Goal: Information Seeking & Learning: Learn about a topic

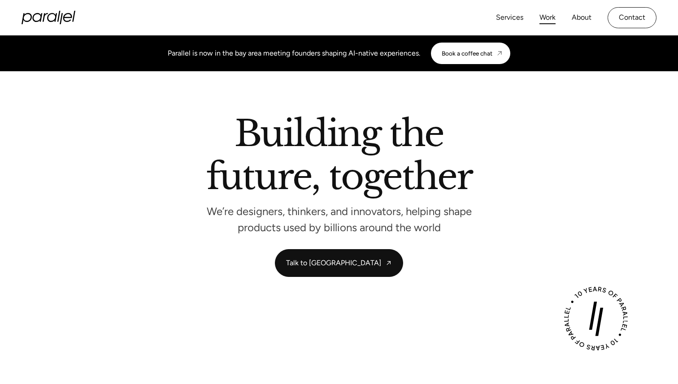
click at [553, 16] on link "Work" at bounding box center [547, 17] width 16 height 13
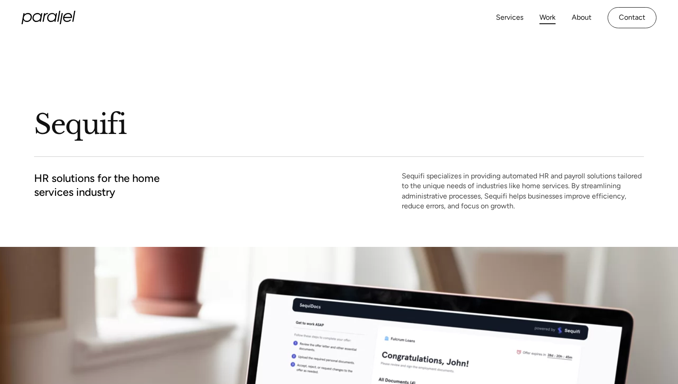
click at [549, 17] on link "Work" at bounding box center [547, 17] width 16 height 13
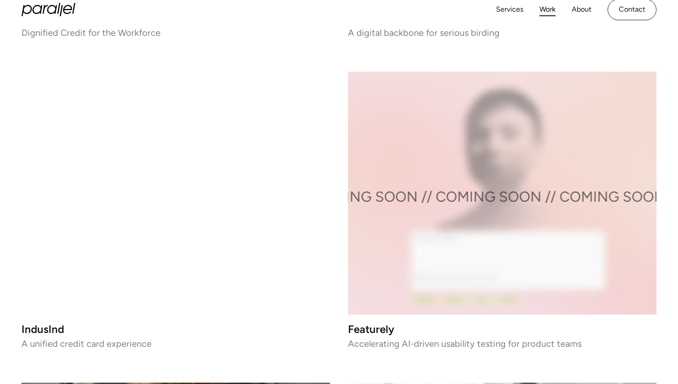
scroll to position [1455, 0]
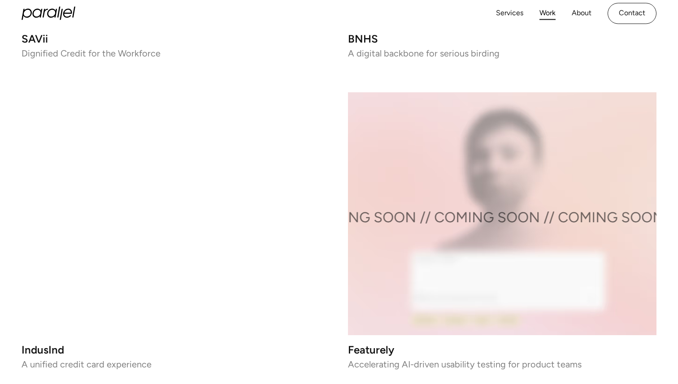
click at [198, 176] on video at bounding box center [176, 213] width 308 height 243
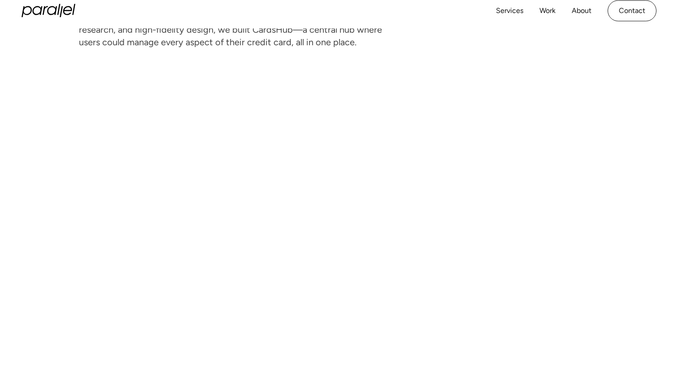
scroll to position [1206, 0]
